Goal: Task Accomplishment & Management: Complete application form

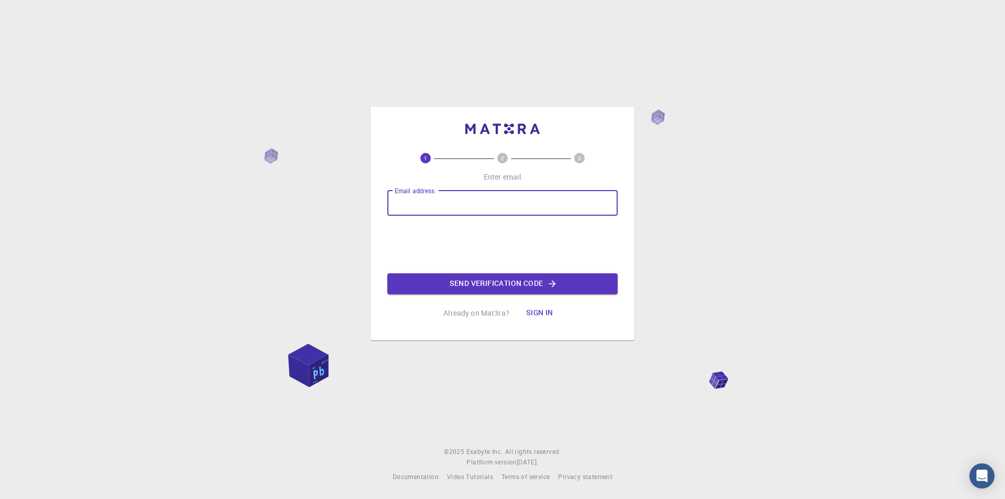
click at [420, 205] on input "Email address" at bounding box center [502, 202] width 230 height 25
type input "[EMAIL_ADDRESS][DOMAIN_NAME]"
click at [532, 283] on button "Send verification code" at bounding box center [502, 283] width 230 height 21
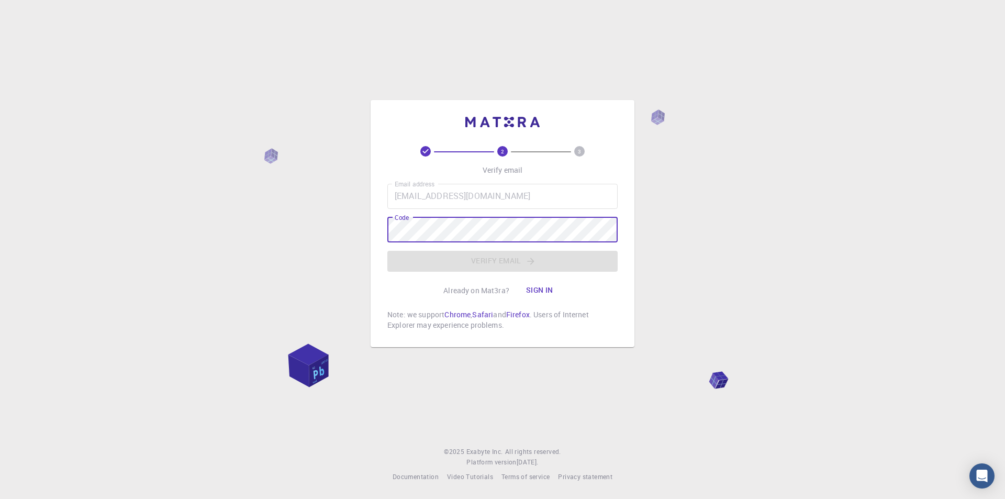
click at [735, 206] on div "2 3 Verify email Email address [EMAIL_ADDRESS][DOMAIN_NAME] Email address Code …" at bounding box center [502, 249] width 1005 height 499
click at [672, 50] on div "2 3 Verify email Email address [EMAIL_ADDRESS][DOMAIN_NAME] Email address Code …" at bounding box center [502, 249] width 1005 height 499
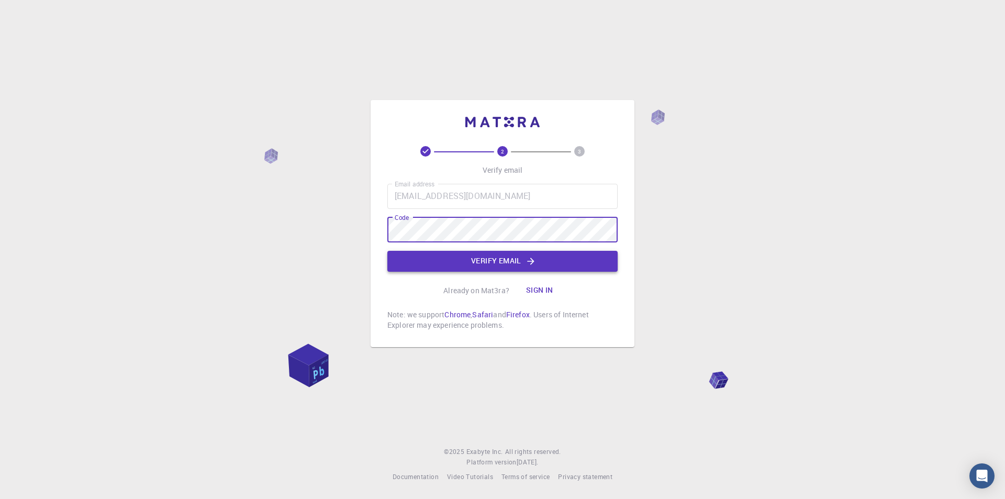
click at [514, 255] on button "Verify email" at bounding box center [502, 261] width 230 height 21
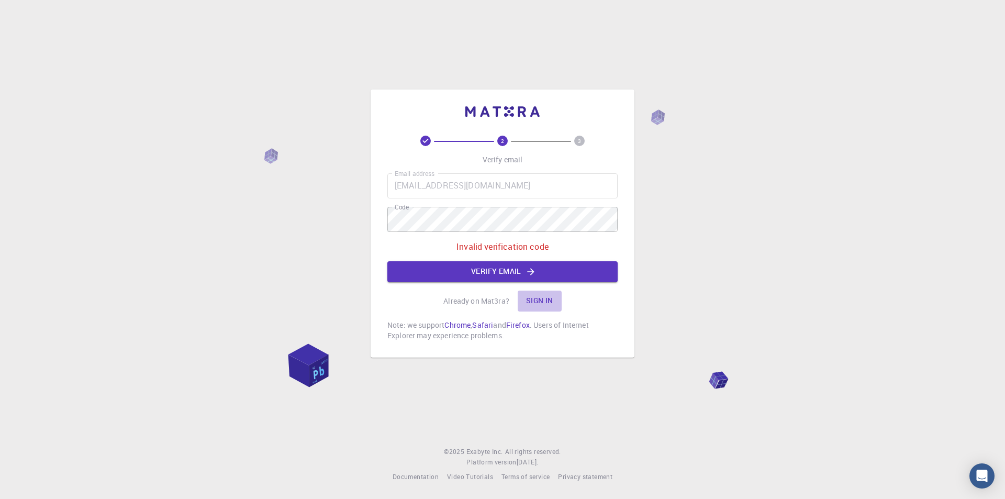
click at [544, 300] on button "Sign in" at bounding box center [539, 300] width 44 height 21
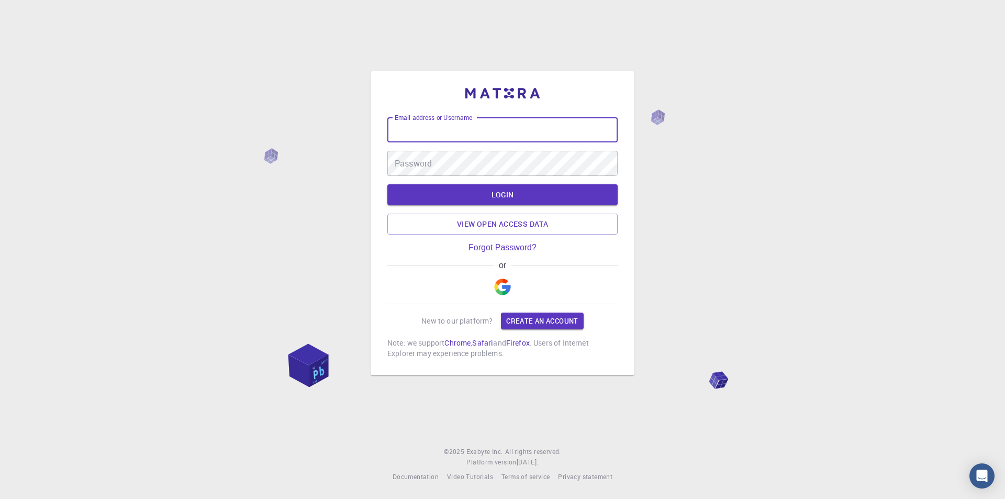
click at [464, 129] on input "Email address or Username" at bounding box center [502, 129] width 230 height 25
drag, startPoint x: 464, startPoint y: 128, endPoint x: 442, endPoint y: 126, distance: 21.6
click at [442, 126] on input "Email address or Username" at bounding box center [502, 129] width 230 height 25
type input "w"
click at [554, 322] on link "Create an account" at bounding box center [542, 320] width 82 height 17
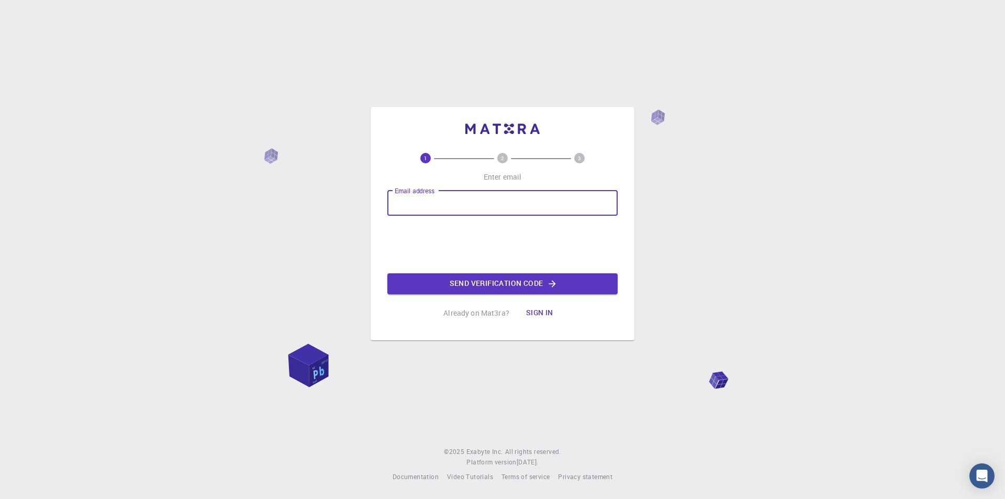
click at [478, 204] on input "Email address" at bounding box center [502, 202] width 230 height 25
type input "[EMAIL_ADDRESS][DOMAIN_NAME]"
click at [492, 284] on button "Send verification code" at bounding box center [502, 283] width 230 height 21
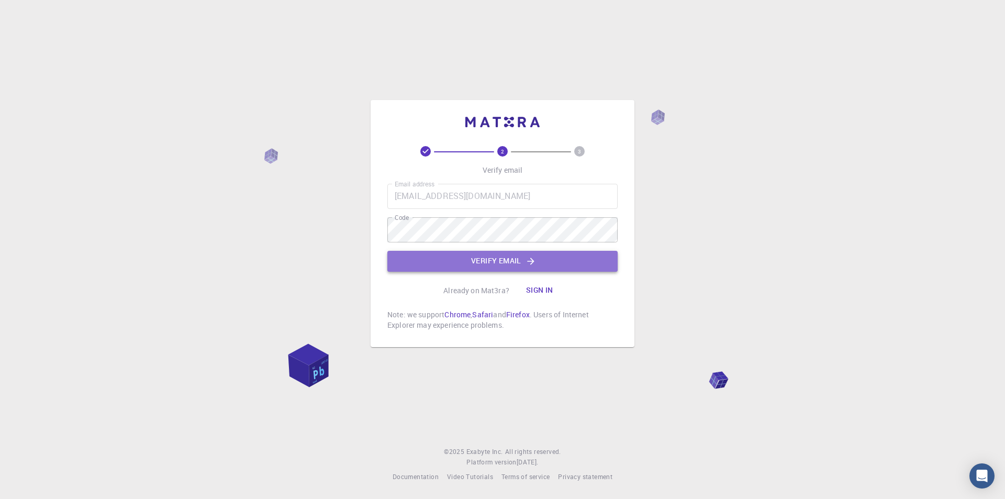
click at [503, 260] on button "Verify email" at bounding box center [502, 261] width 230 height 21
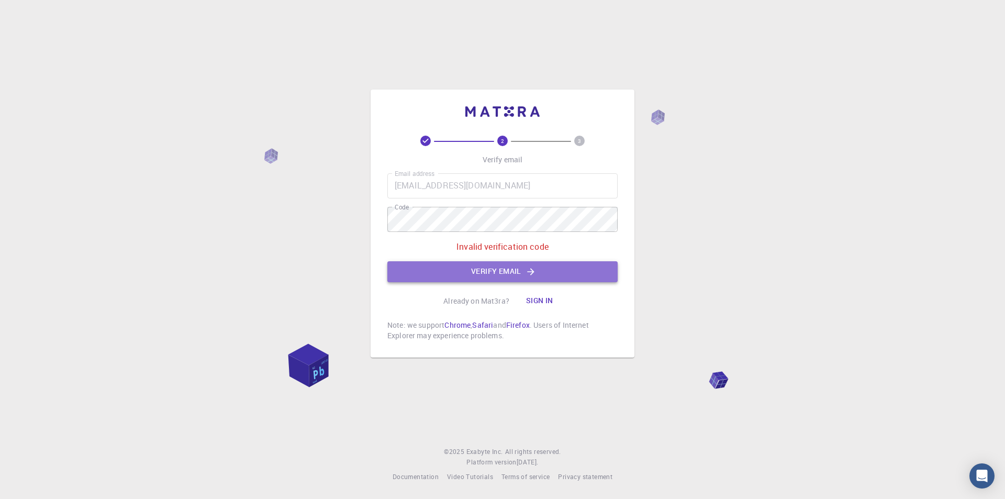
click at [492, 266] on button "Verify email" at bounding box center [502, 271] width 230 height 21
